Goal: Transaction & Acquisition: Purchase product/service

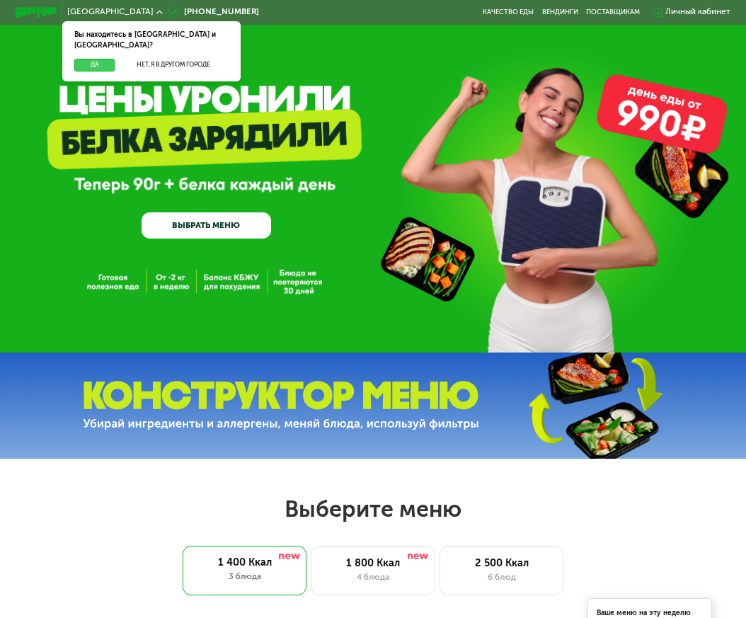
click at [96, 59] on button "Да" at bounding box center [94, 65] width 40 height 13
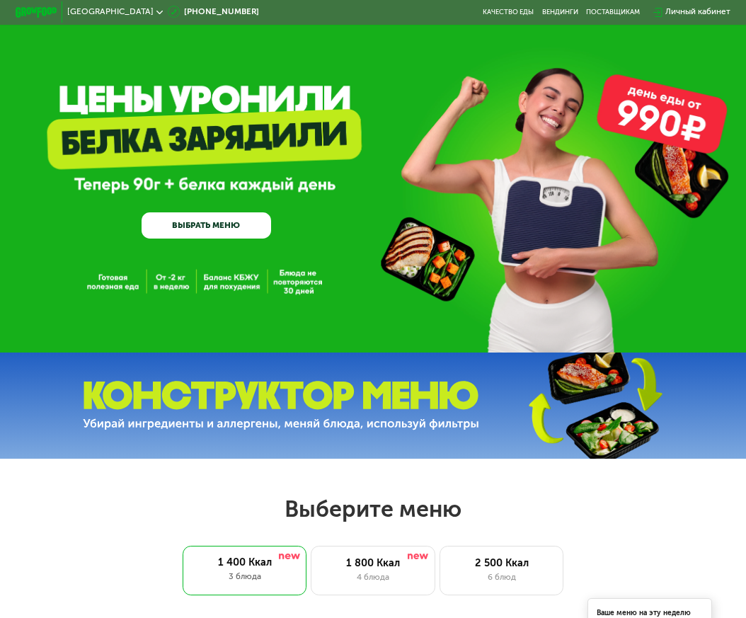
click at [717, 7] on div "Личный кабинет" at bounding box center [697, 12] width 65 height 13
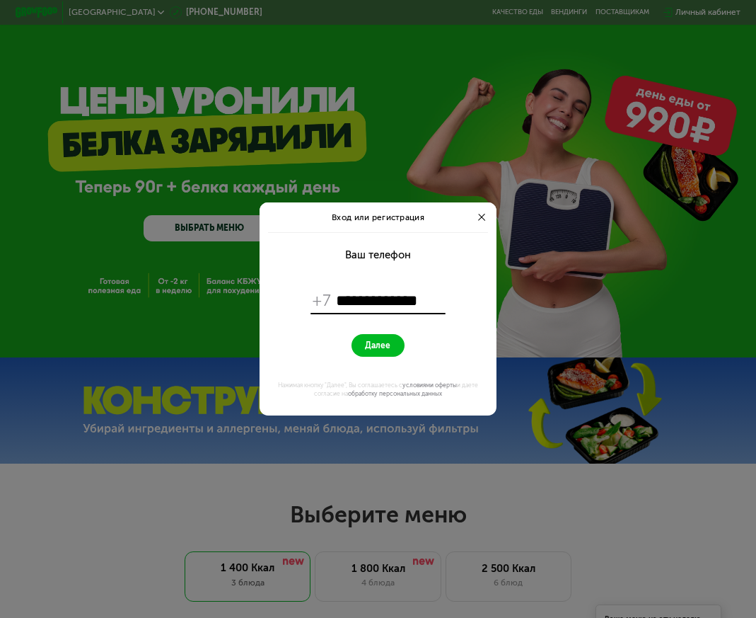
type input "**********"
click at [398, 337] on button "Далее" at bounding box center [378, 345] width 53 height 23
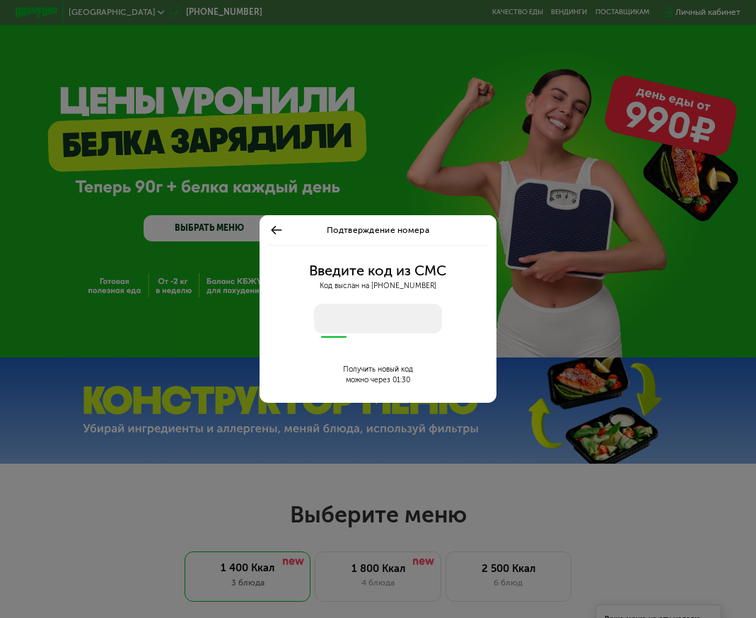
click at [331, 333] on div "Введите код из СМС Код выслан на +7 921 354 21 55 Получить новый код можно чере…" at bounding box center [378, 324] width 224 height 158
click at [335, 324] on input "number" at bounding box center [378, 319] width 128 height 30
click at [340, 325] on input "number" at bounding box center [378, 319] width 128 height 30
type input "****"
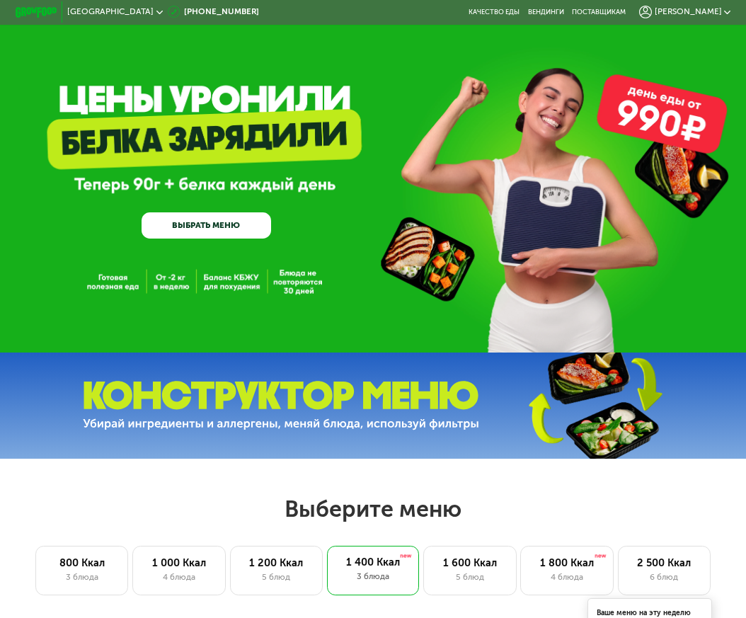
click at [717, 11] on span "[PERSON_NAME]" at bounding box center [687, 12] width 67 height 8
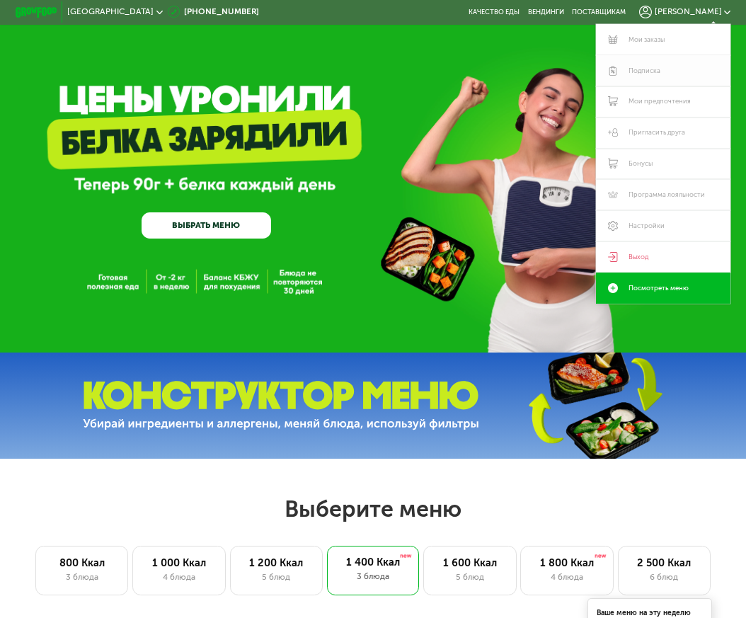
click at [650, 69] on link "Подписка" at bounding box center [663, 70] width 134 height 31
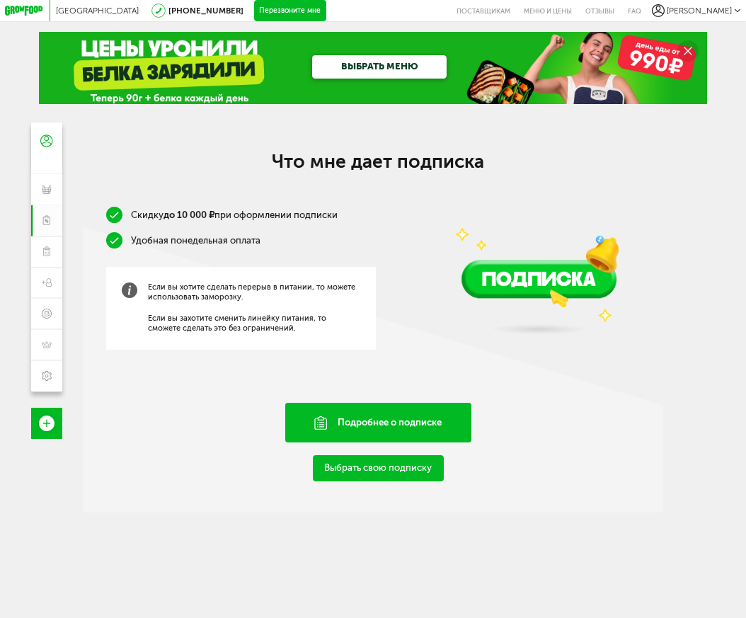
click at [369, 428] on div "Подробнее о подписке" at bounding box center [378, 423] width 187 height 40
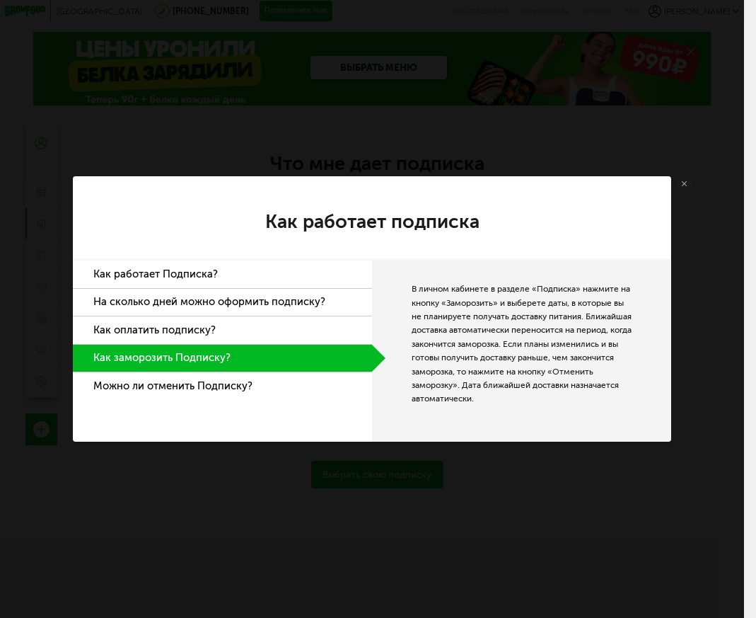
click at [146, 270] on li "Как работает Подписка?" at bounding box center [222, 274] width 299 height 28
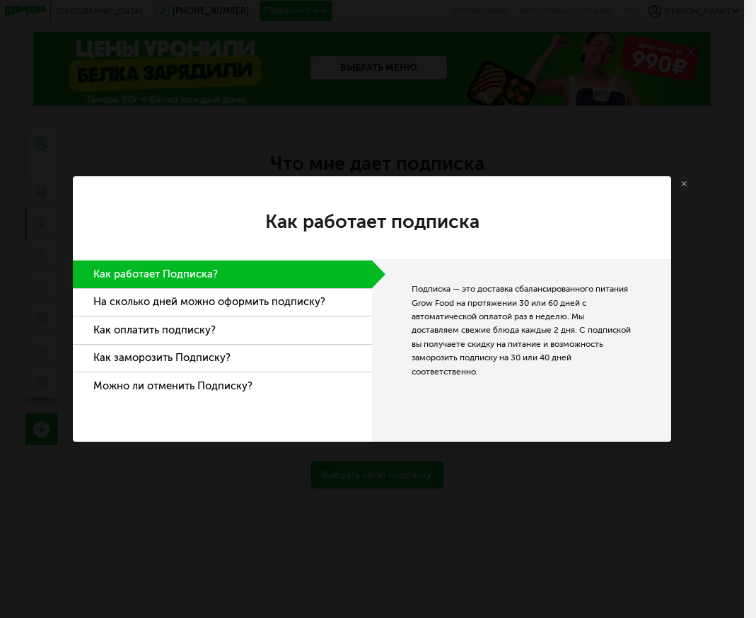
click at [536, 105] on div "Как работает подписка Как работает Подписка? На сколько дней можно оформить под…" at bounding box center [372, 309] width 744 height 618
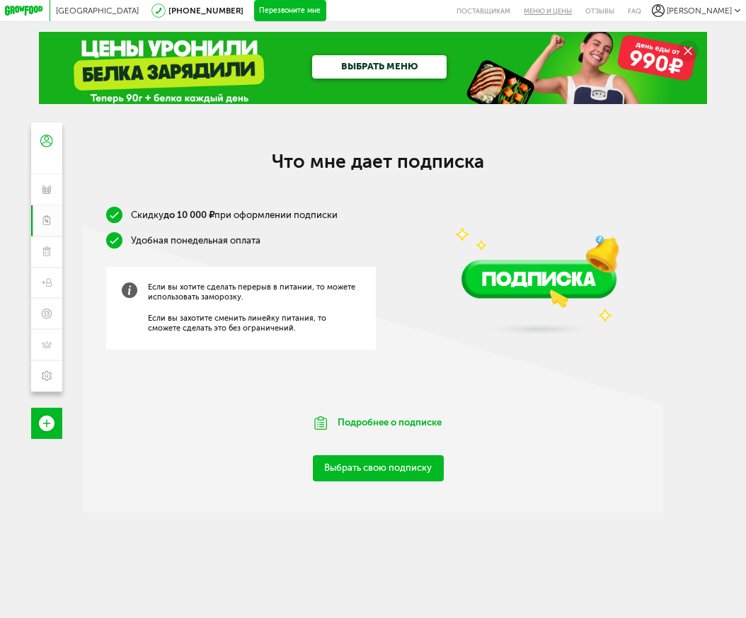
click at [553, 5] on link "Меню и цены" at bounding box center [548, 10] width 62 height 21
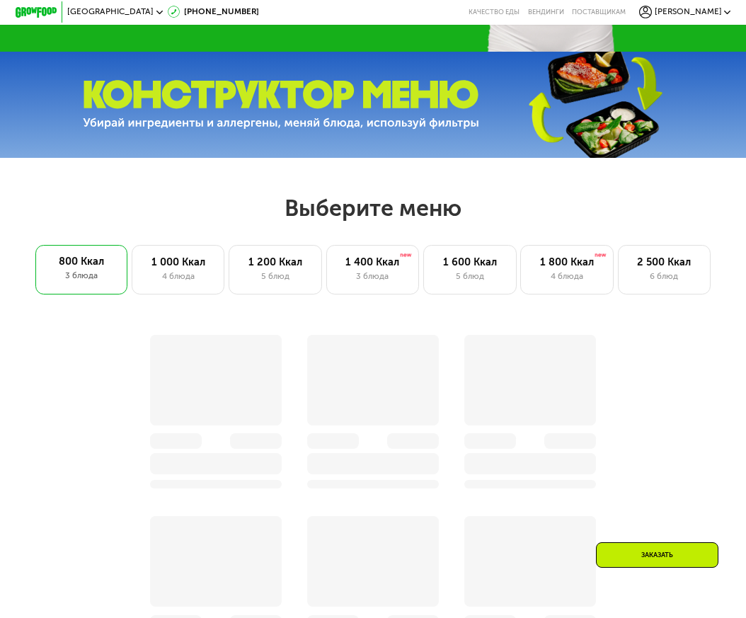
scroll to position [283, 0]
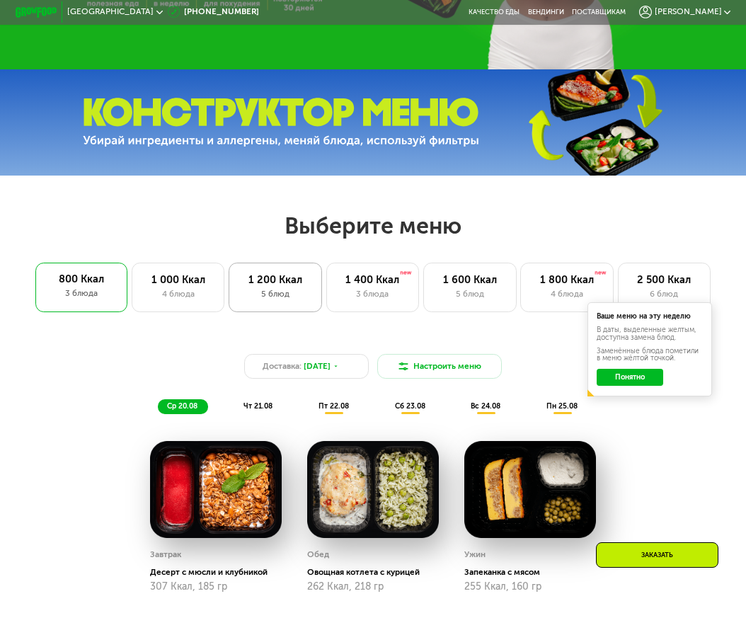
click at [301, 299] on div "5 блюд" at bounding box center [275, 294] width 71 height 13
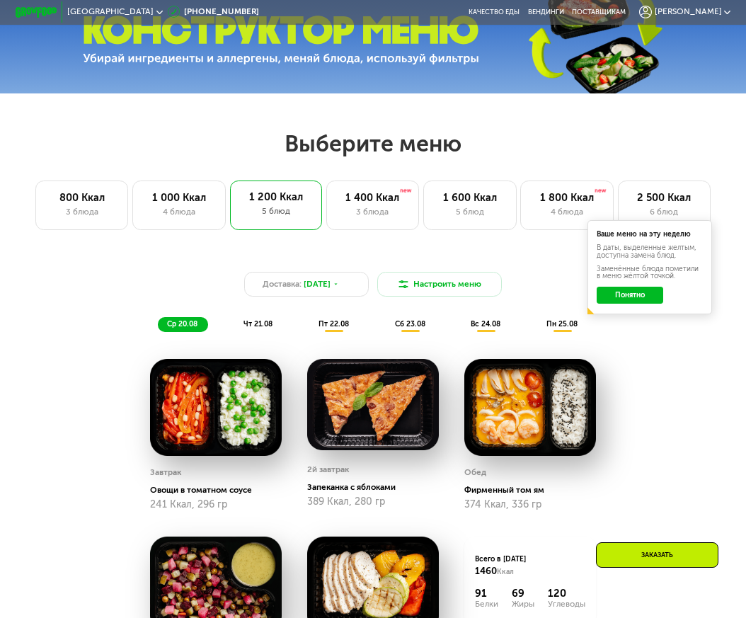
scroll to position [424, 0]
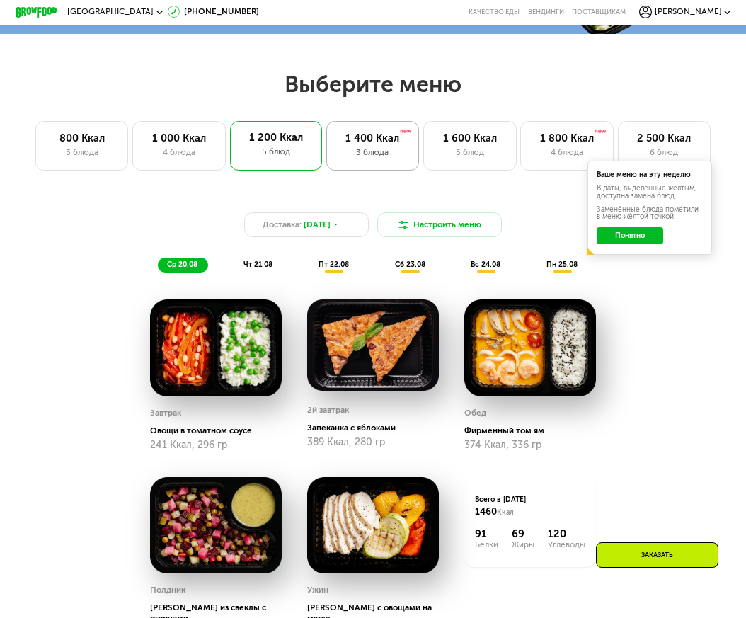
click at [423, 151] on div "1 400 Ккал 3 блюда" at bounding box center [469, 146] width 93 height 50
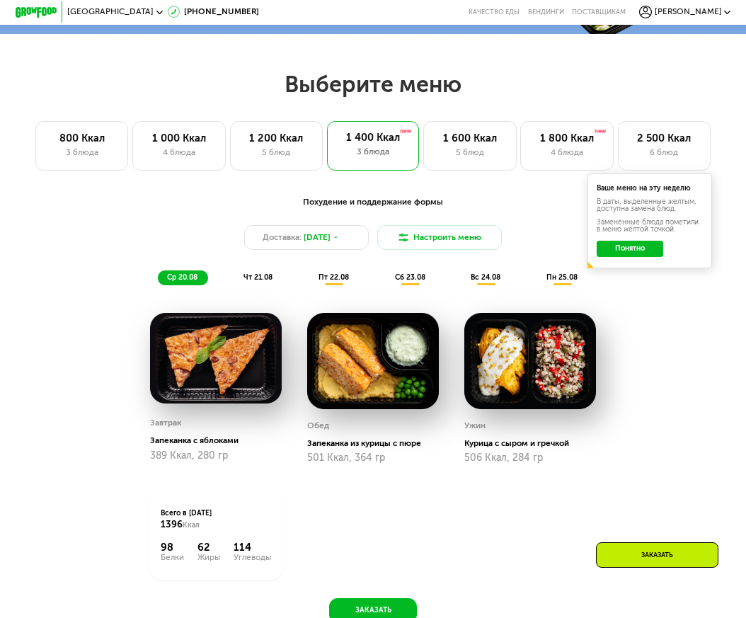
click at [283, 159] on div "5 блюд" at bounding box center [276, 152] width 71 height 13
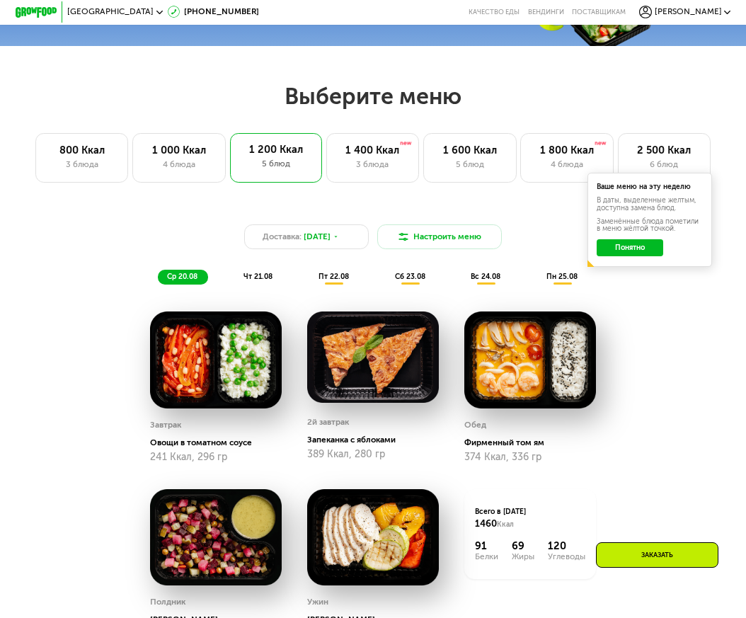
scroll to position [283, 0]
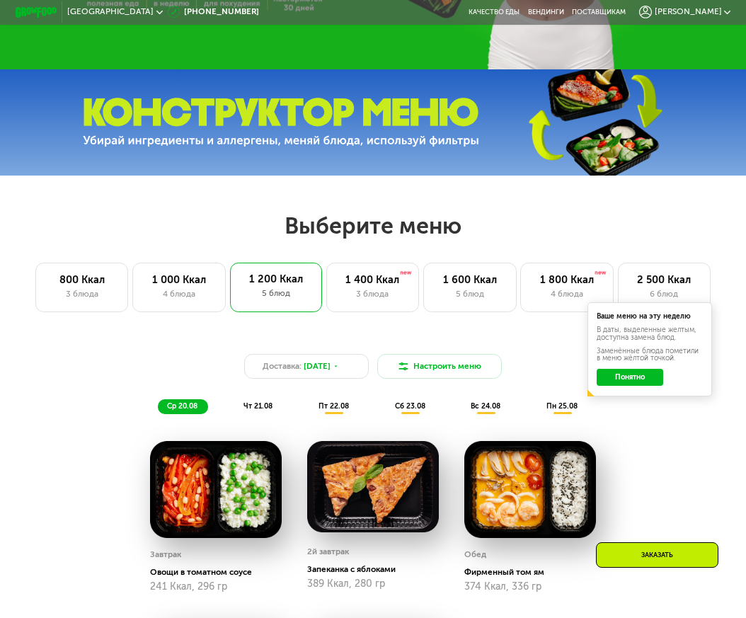
click at [652, 385] on button "Понятно" at bounding box center [629, 377] width 66 height 16
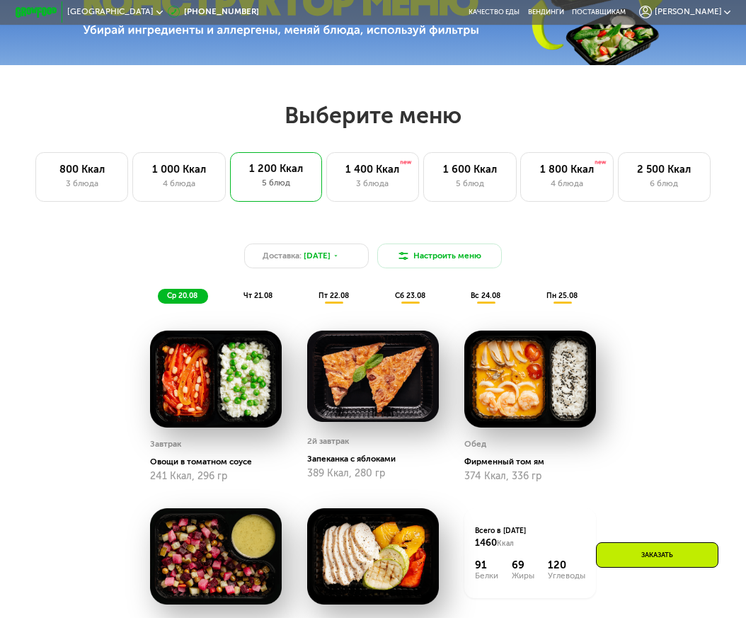
scroll to position [566, 0]
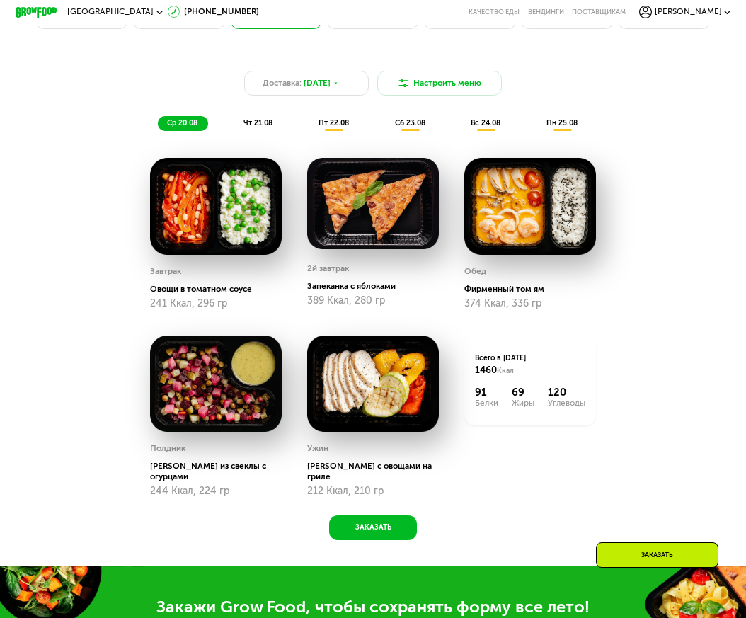
click at [682, 381] on div "Доставка: 19 авг, вт Настроить меню ср 20.08 чт 21.08 пт 22.08 сб 23.08 вс 24.0…" at bounding box center [373, 294] width 638 height 492
drag, startPoint x: 724, startPoint y: 128, endPoint x: 719, endPoint y: 134, distance: 7.5
click at [724, 128] on div "Доставка: 19 авг, вт Настроить меню ср 20.08 чт 21.08 пт 22.08 сб 23.08 вс 24.0…" at bounding box center [373, 303] width 746 height 526
click at [380, 528] on button "Заказать" at bounding box center [372, 527] width 87 height 25
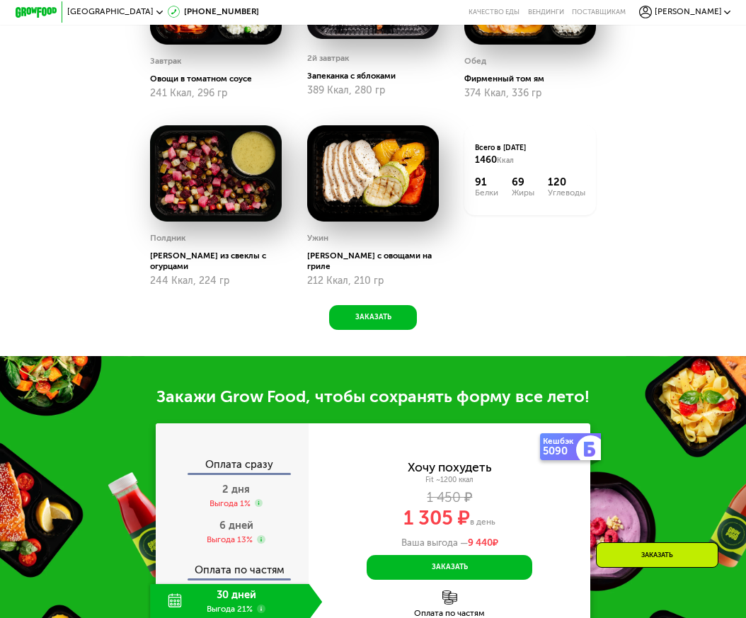
scroll to position [1135, 0]
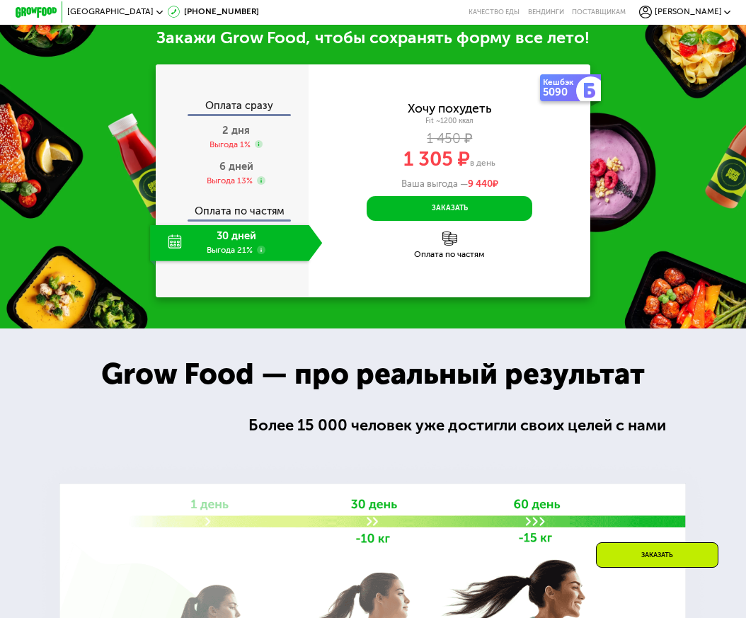
click at [453, 259] on div "Оплата по частям" at bounding box center [449, 254] width 282 height 8
click at [219, 173] on span "6 дней" at bounding box center [236, 166] width 34 height 13
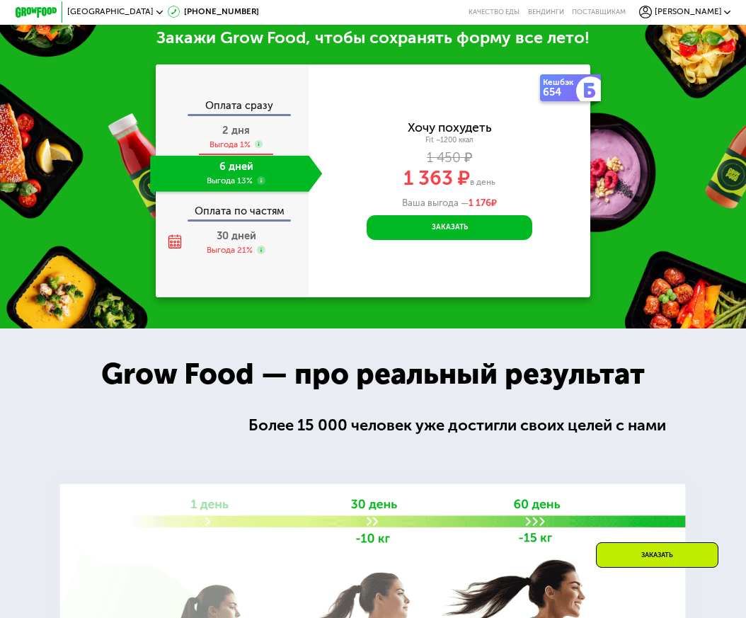
click at [229, 136] on span "2 дня" at bounding box center [236, 130] width 28 height 13
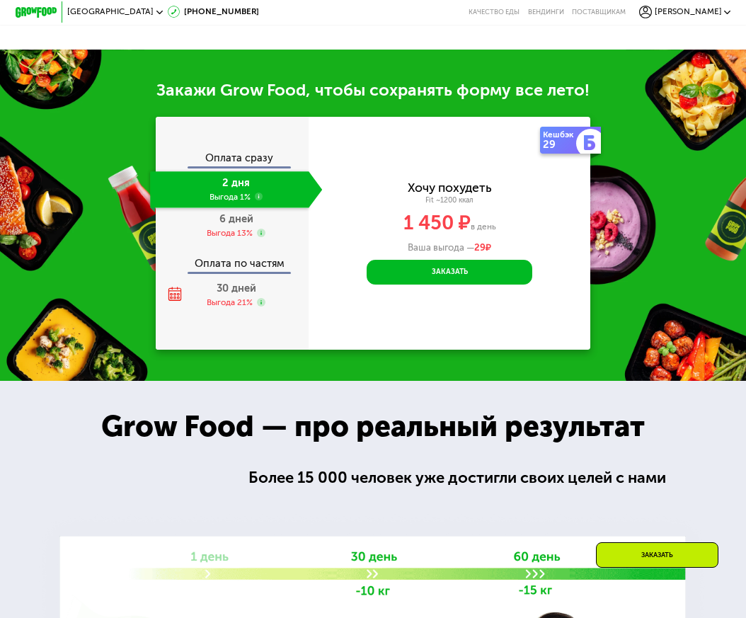
scroll to position [1095, 0]
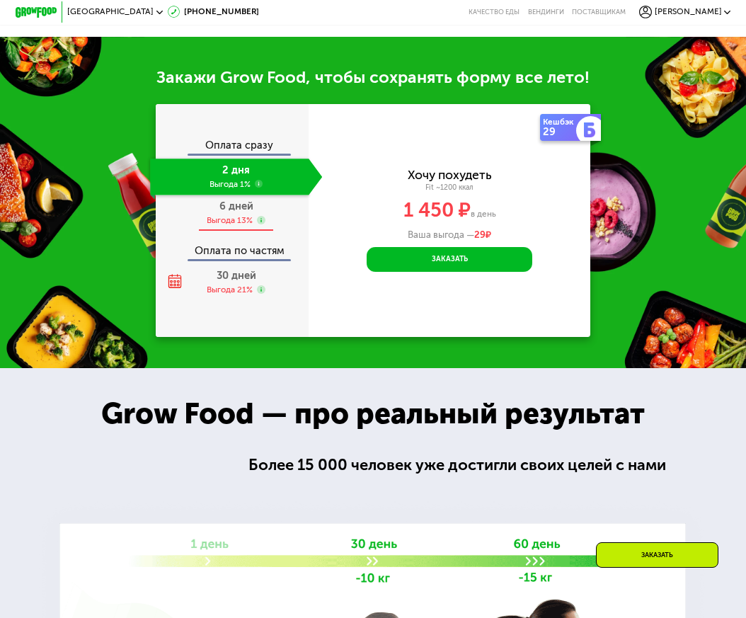
click at [223, 212] on span "6 дней" at bounding box center [236, 206] width 34 height 13
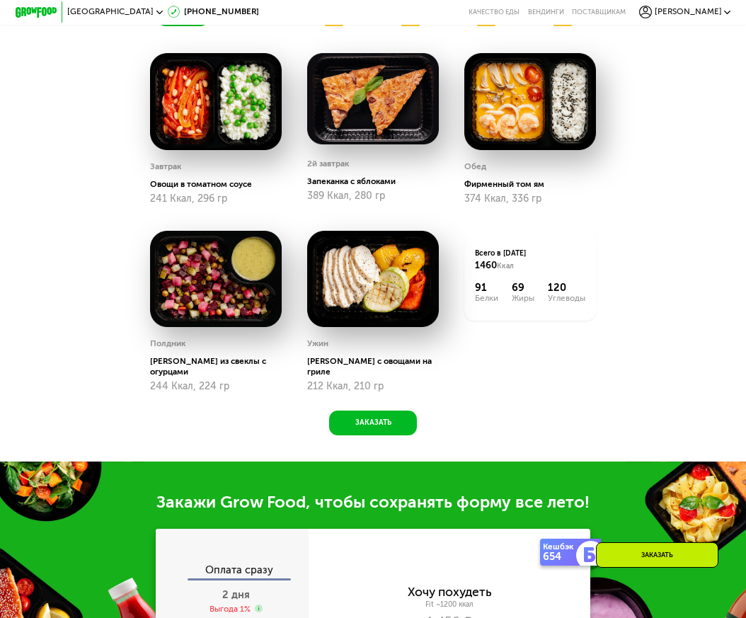
scroll to position [388, 0]
